Goal: Check status

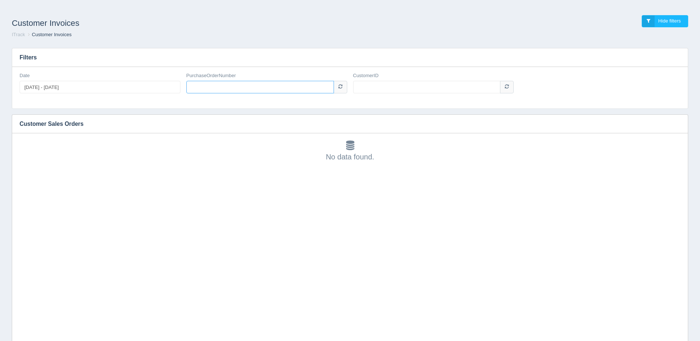
paste input "2000780062-KC1"
type input "2000780062-KC1"
click at [388, 85] on input "CustomerID" at bounding box center [426, 87] width 147 height 13
type input "1003268"
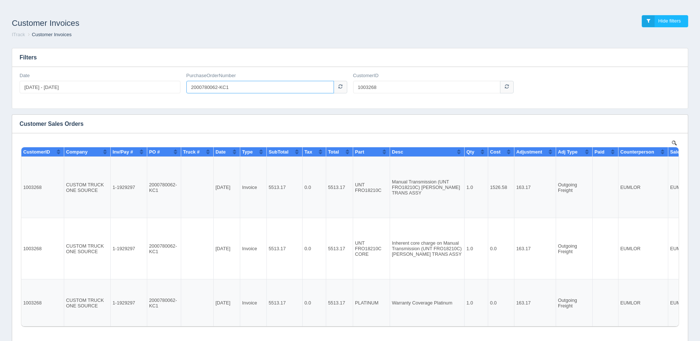
drag, startPoint x: 251, startPoint y: 88, endPoint x: 98, endPoint y: 96, distance: 152.8
click at [135, 94] on div "Date [DATE] - [DATE] PurchaseOrderNumber 2000780062-KC1 CustomerID 1003268" at bounding box center [350, 85] width 666 height 27
paste input "pa134056876"
type input "pa134056876"
drag, startPoint x: 404, startPoint y: 87, endPoint x: 276, endPoint y: 93, distance: 128.1
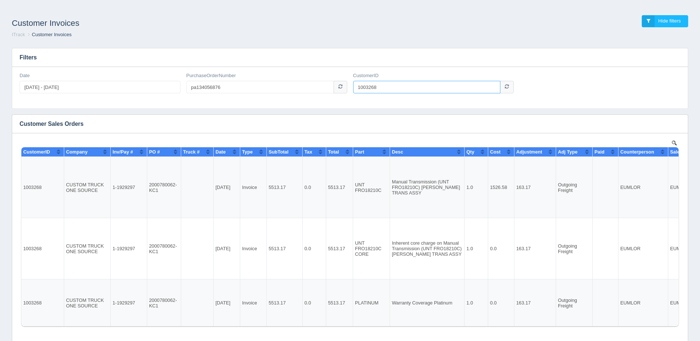
click at [277, 93] on div "Date [DATE] - [DATE] PurchaseOrderNumber pa134056876 CustomerID 1003268" at bounding box center [350, 85] width 666 height 27
type input "1008122"
